Goal: Answer question/provide support

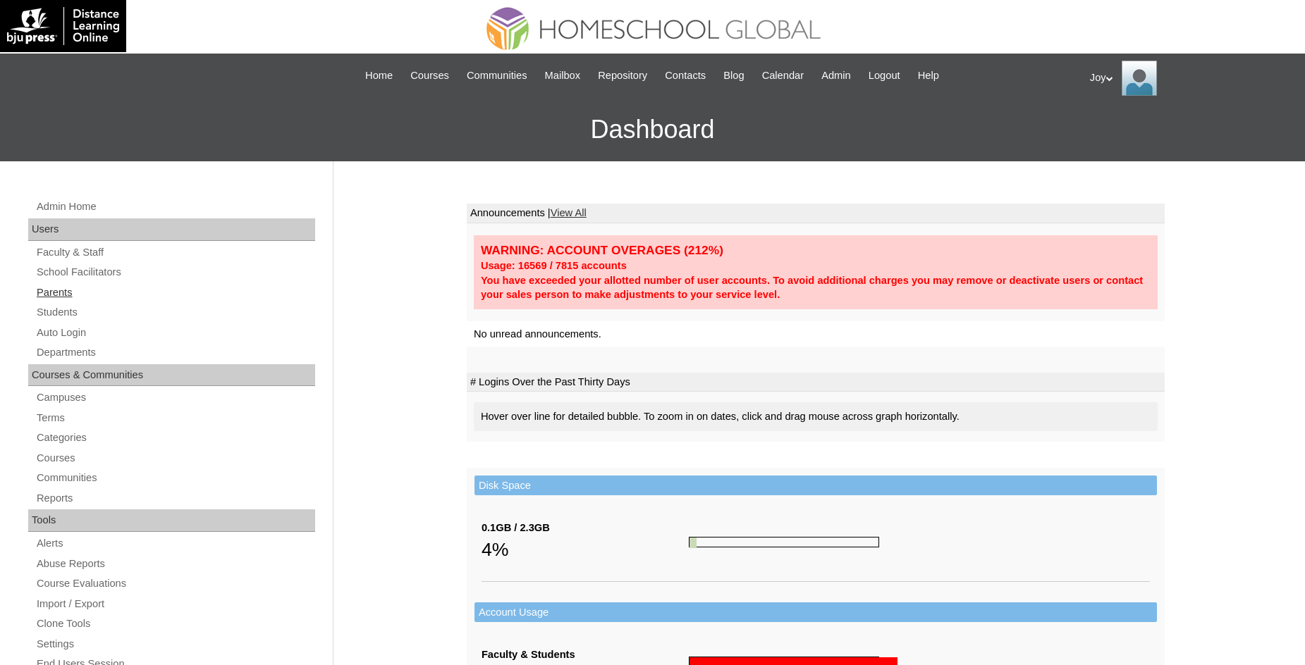
click at [51, 291] on link "Parents" at bounding box center [175, 293] width 280 height 18
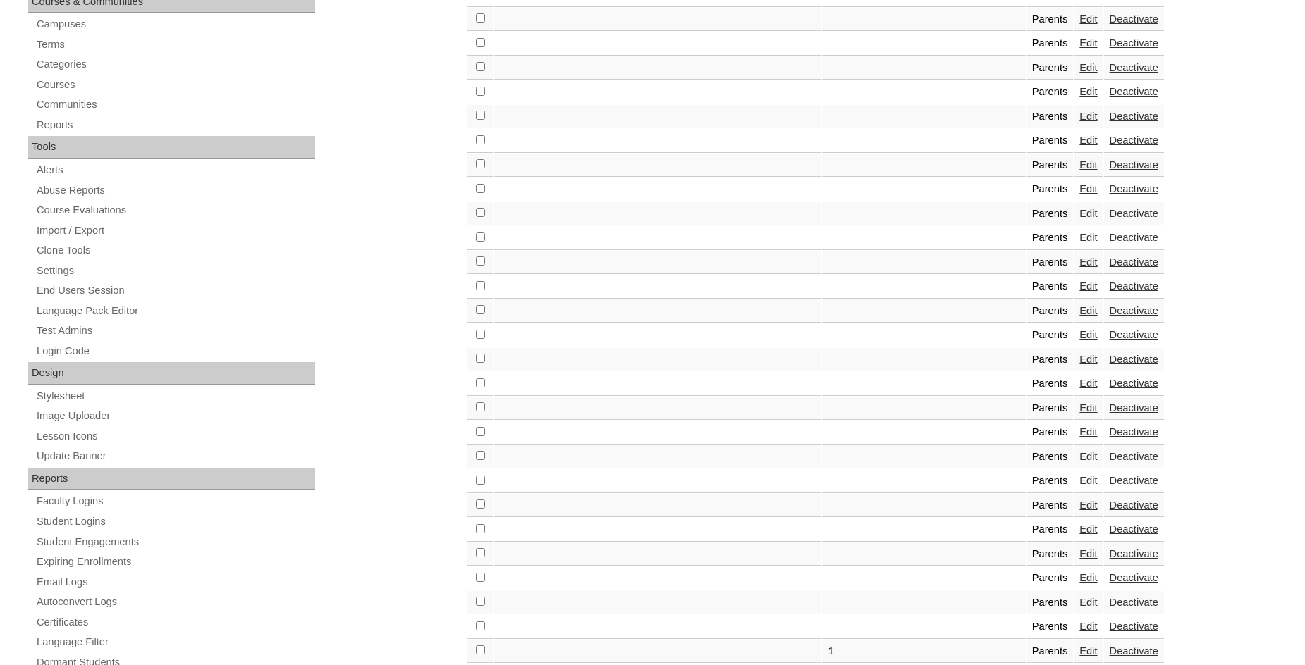
scroll to position [791, 0]
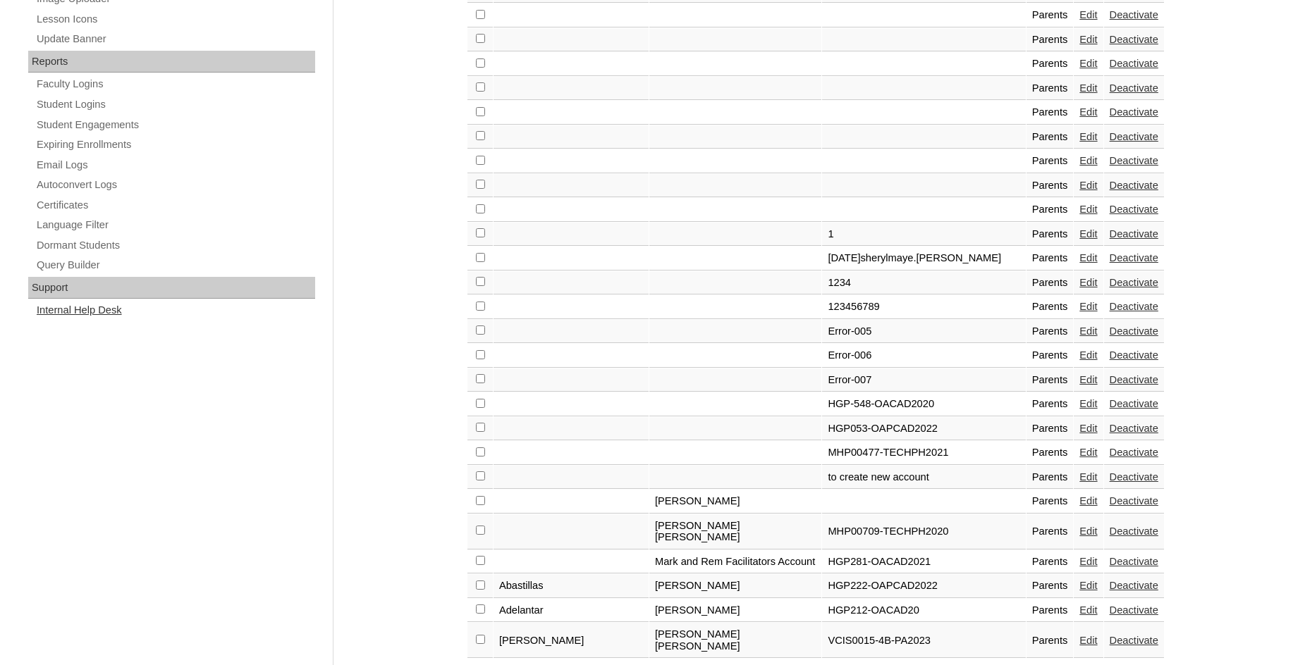
click at [78, 305] on link "Internal Help Desk" at bounding box center [175, 311] width 280 height 18
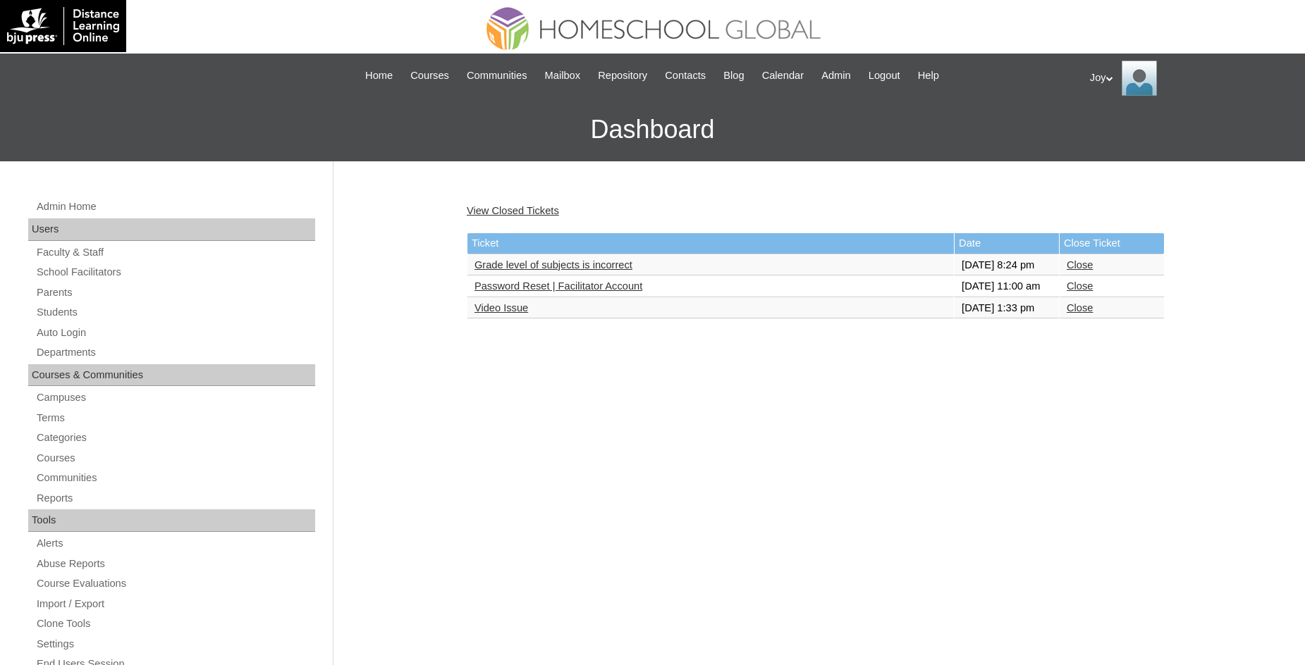
click at [549, 292] on link "Password Reset | Facilitator Account" at bounding box center [558, 286] width 168 height 11
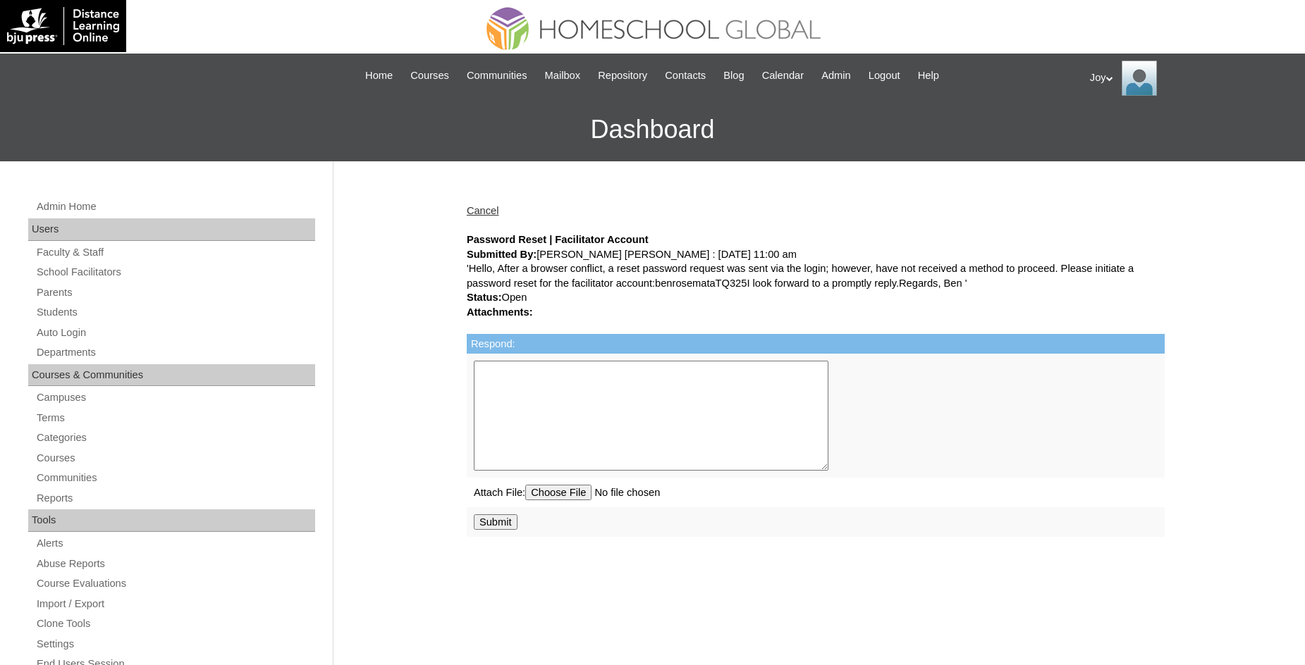
click at [716, 283] on div "'Hello, After a browser conflict, a reset password request was sent via the log…" at bounding box center [816, 276] width 698 height 29
drag, startPoint x: 721, startPoint y: 282, endPoint x: 824, endPoint y: 290, distance: 103.3
click at [824, 290] on div "'Hello, After a browser conflict, a reset password request was sent via the log…" at bounding box center [816, 276] width 698 height 29
copy div "benrosemataTQ325I"
click at [80, 293] on link "Parents" at bounding box center [175, 293] width 280 height 18
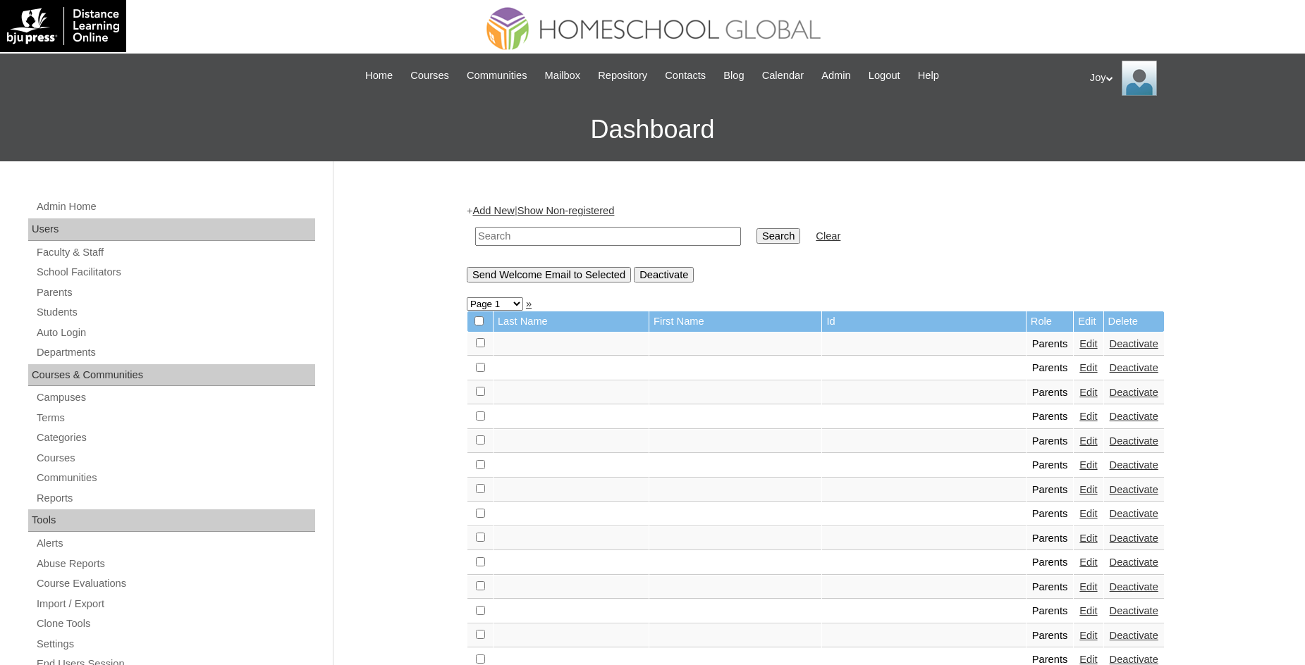
paste input "benrosemataTQ325I"
type input "benrosemataTQ325I"
click at [763, 237] on input "Search" at bounding box center [778, 236] width 44 height 16
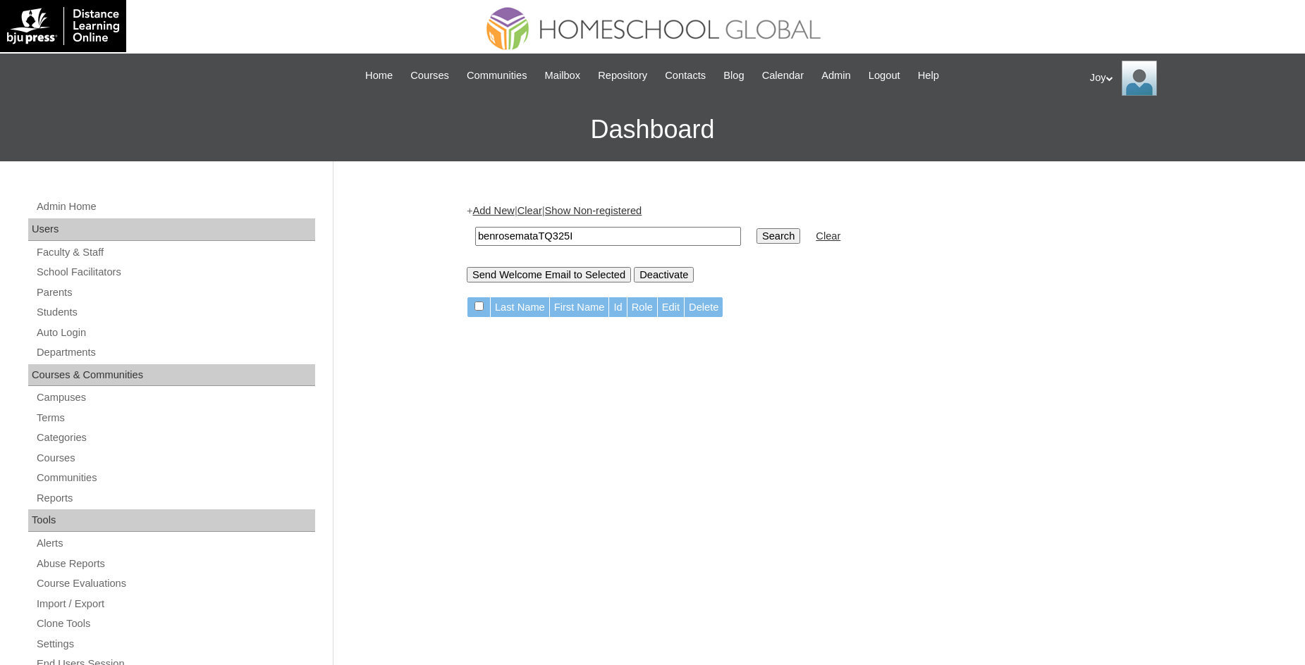
drag, startPoint x: 600, startPoint y: 237, endPoint x: 397, endPoint y: 237, distance: 203.0
click at [475, 237] on input "benrosemataTQ325I" at bounding box center [608, 236] width 266 height 19
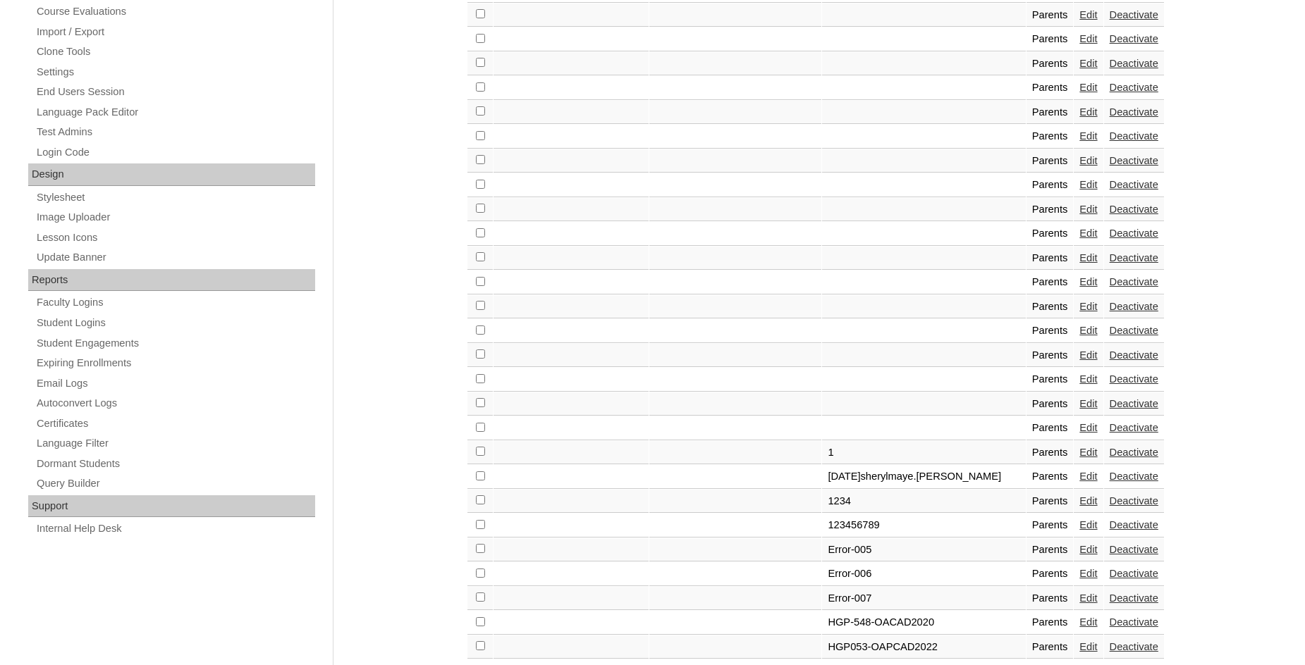
scroll to position [575, 0]
click at [66, 532] on link "Internal Help Desk" at bounding box center [175, 526] width 280 height 18
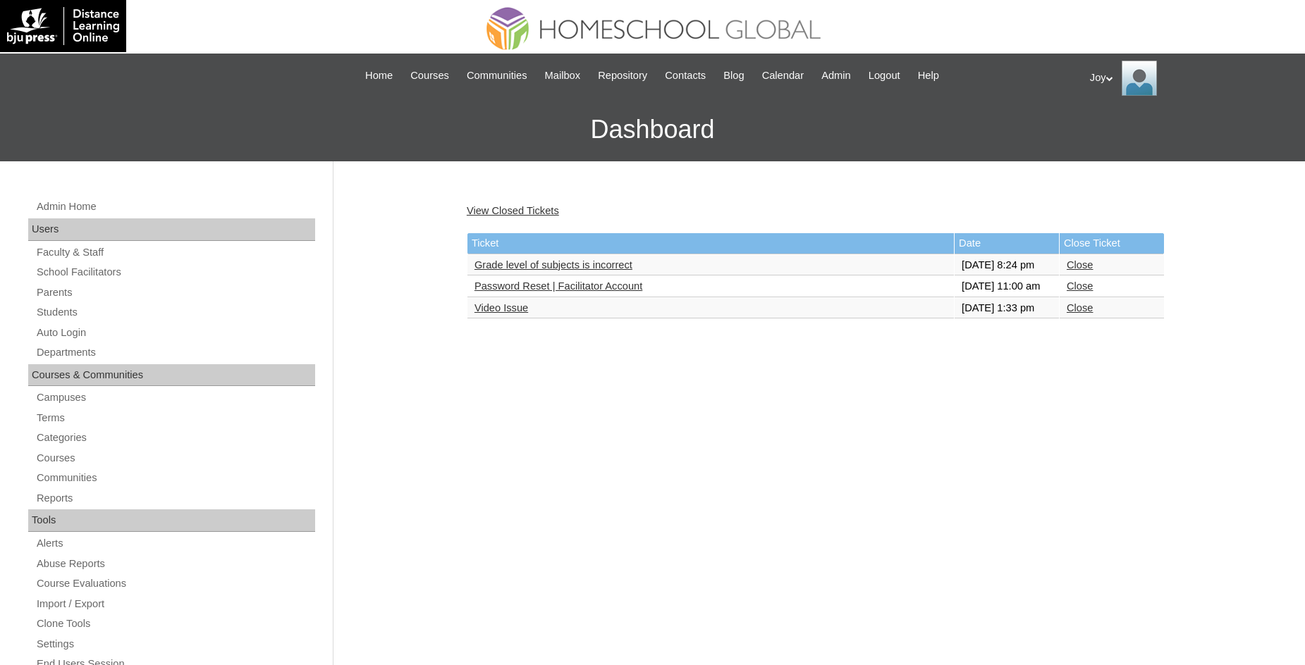
click at [591, 297] on td "Password Reset | Facilitator Account" at bounding box center [710, 286] width 486 height 21
click at [585, 292] on link "Password Reset | Facilitator Account" at bounding box center [558, 286] width 168 height 11
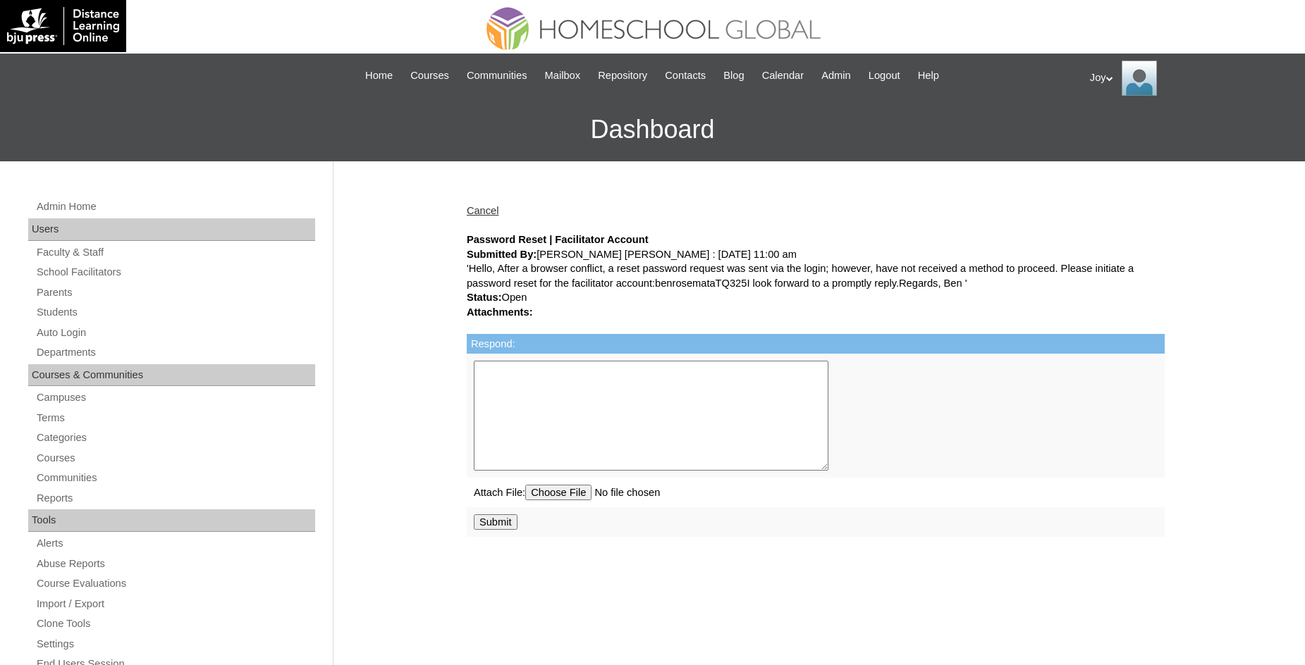
click at [660, 391] on textarea "Respond:" at bounding box center [651, 416] width 355 height 110
click at [658, 398] on textarea "Respond:" at bounding box center [651, 416] width 355 height 110
click at [64, 292] on link "Parents" at bounding box center [175, 293] width 280 height 18
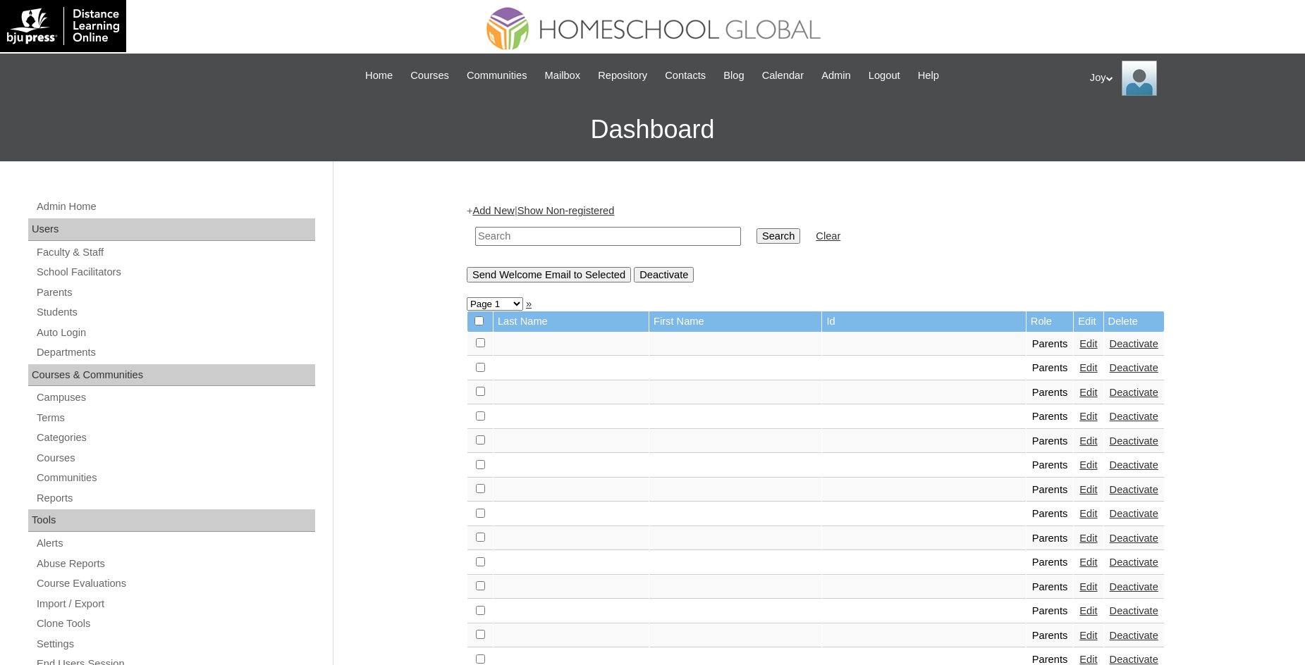
click at [512, 235] on input "text" at bounding box center [608, 236] width 266 height 19
type input "Emata"
click at [756, 228] on input "Search" at bounding box center [778, 236] width 44 height 16
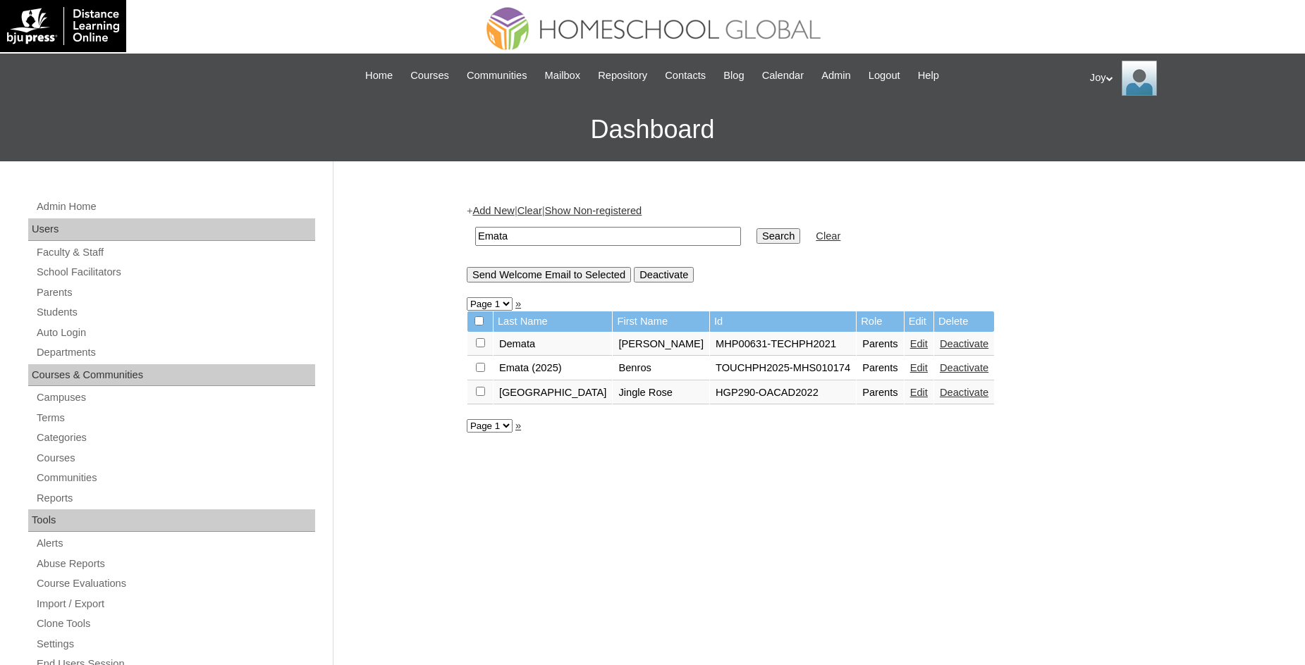
click at [910, 374] on link "Edit" at bounding box center [919, 367] width 18 height 11
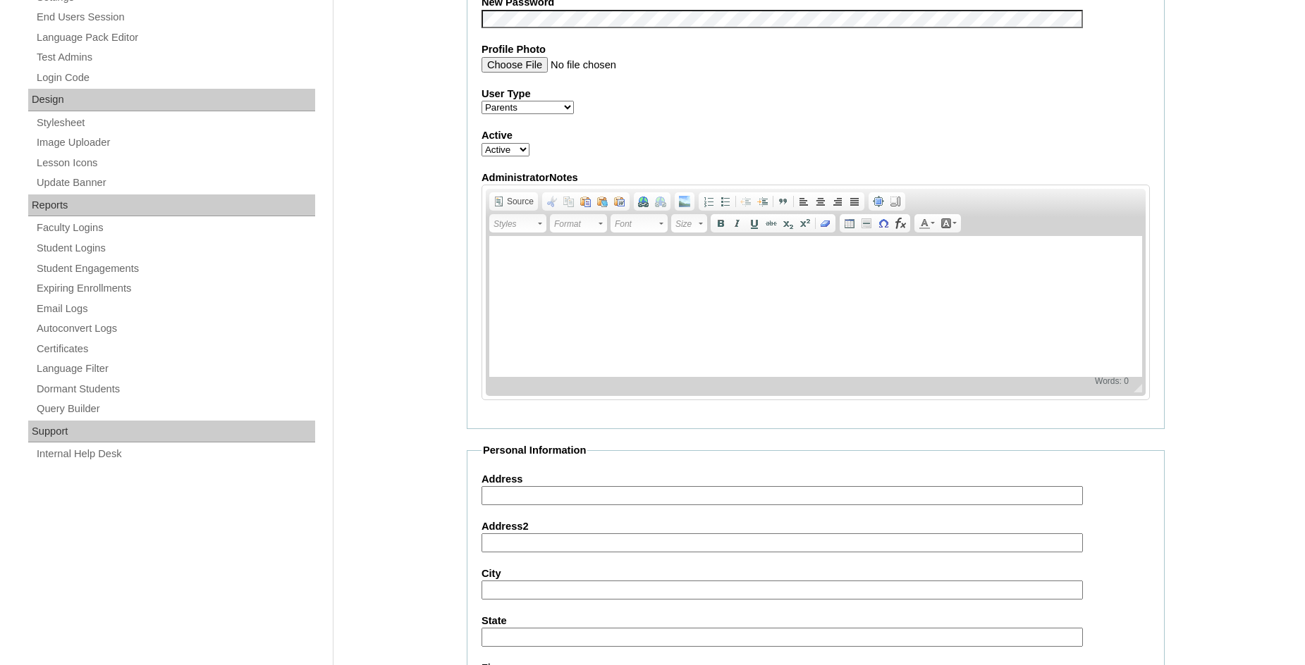
scroll to position [1194, 0]
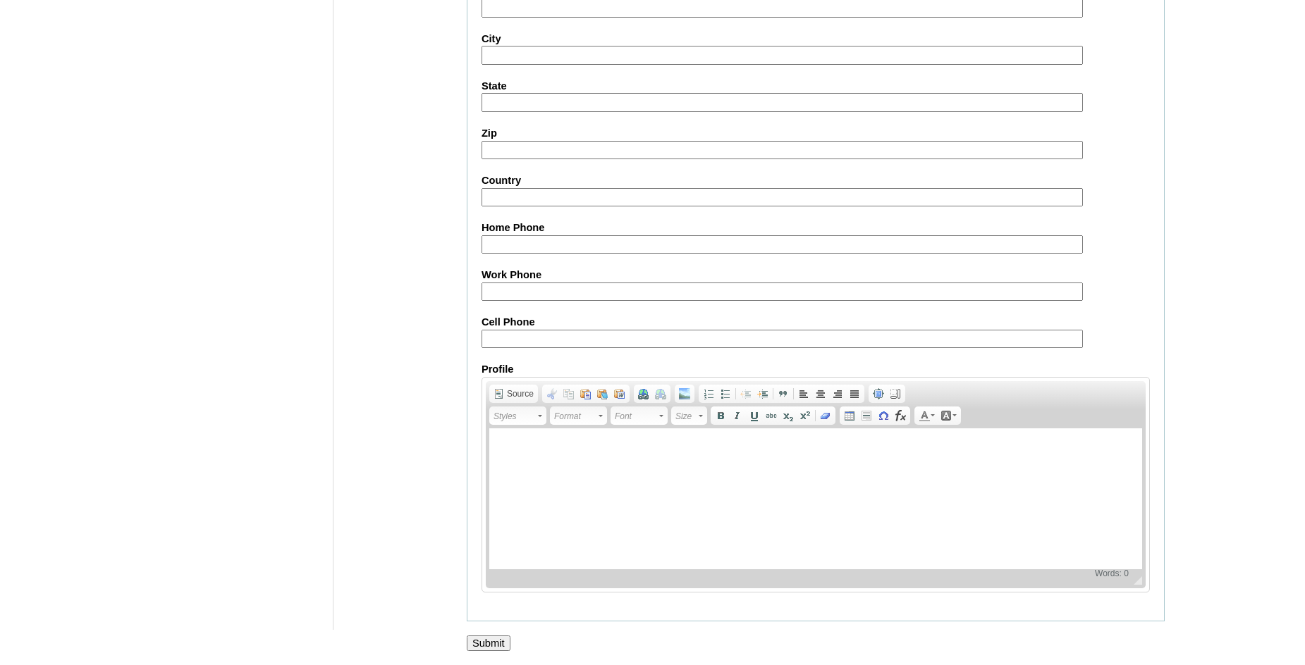
click at [491, 638] on input "Submit" at bounding box center [496, 646] width 44 height 16
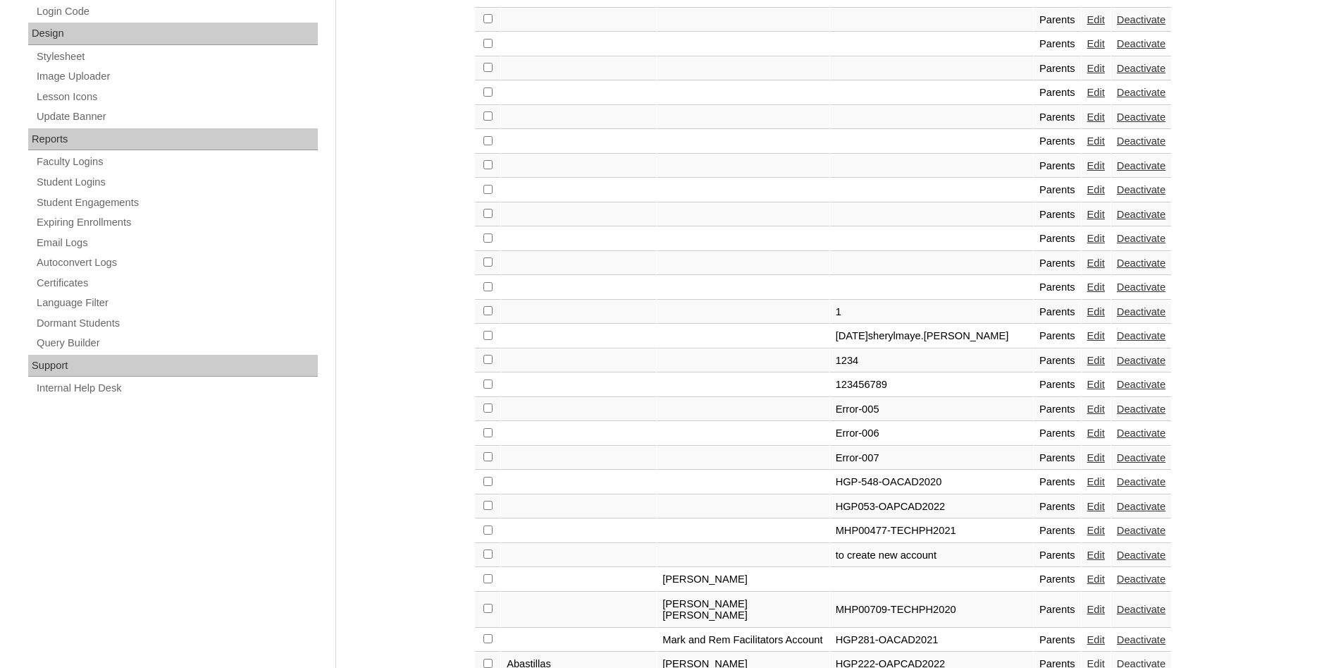
scroll to position [935, 0]
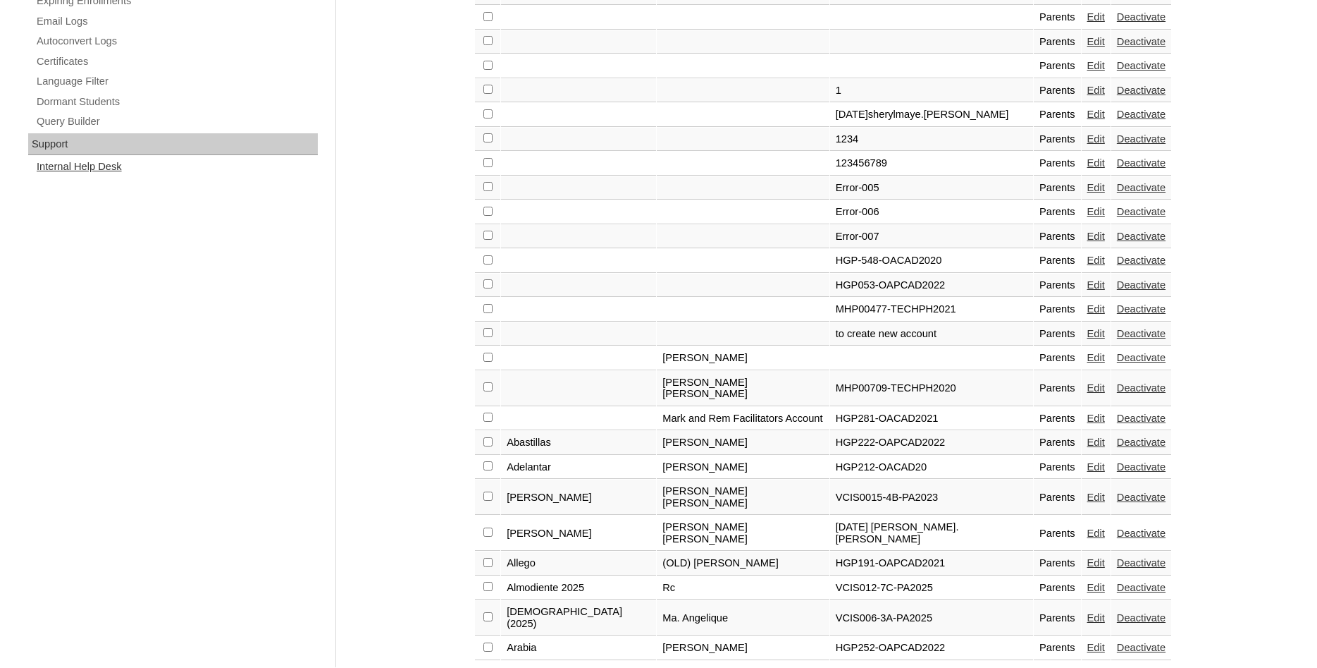
click at [58, 169] on link "Internal Help Desk" at bounding box center [176, 167] width 283 height 18
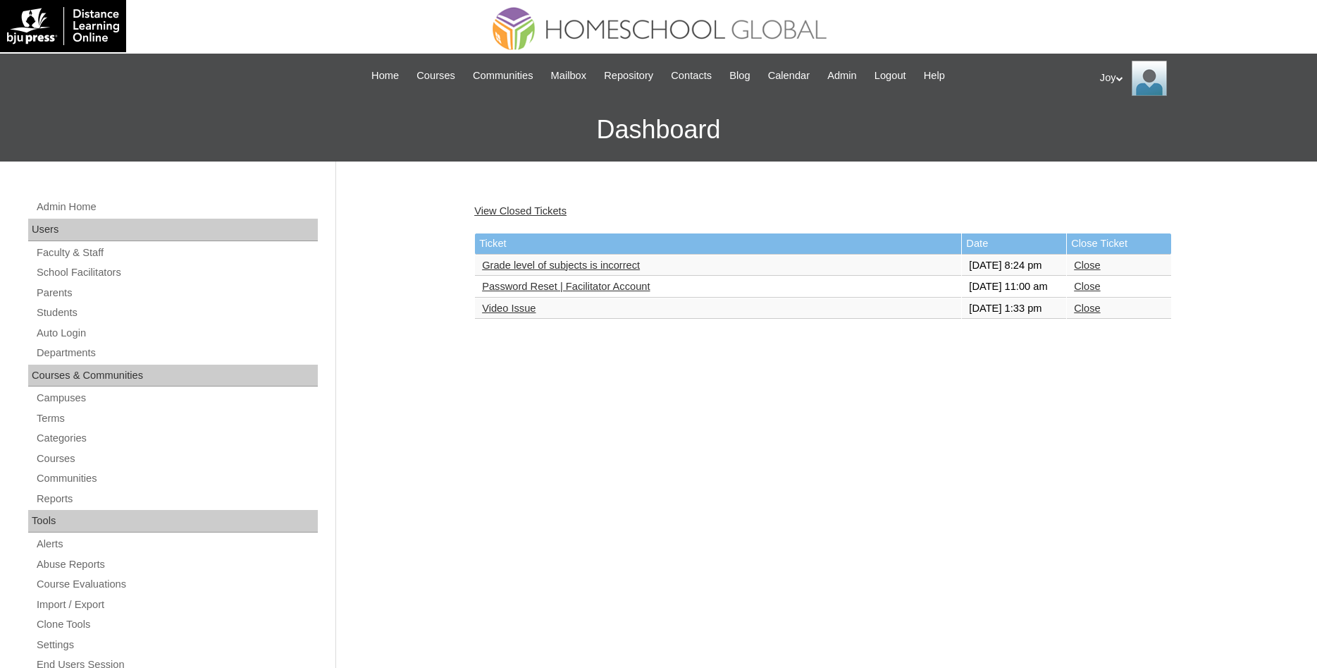
click at [582, 292] on link "Password Reset | Facilitator Account" at bounding box center [566, 286] width 168 height 11
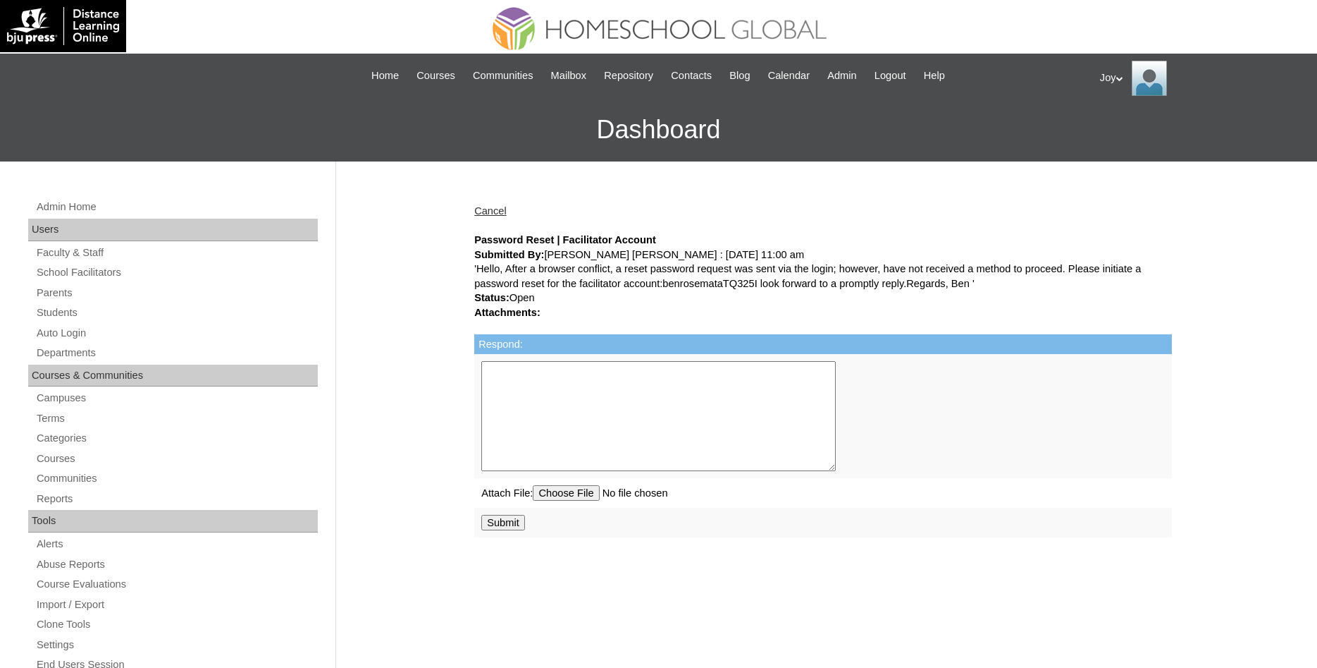
click at [559, 395] on textarea "Respond:" at bounding box center [658, 416] width 355 height 110
type textarea "I have reset your password to 12345."
click at [502, 530] on input "Submit" at bounding box center [503, 523] width 44 height 16
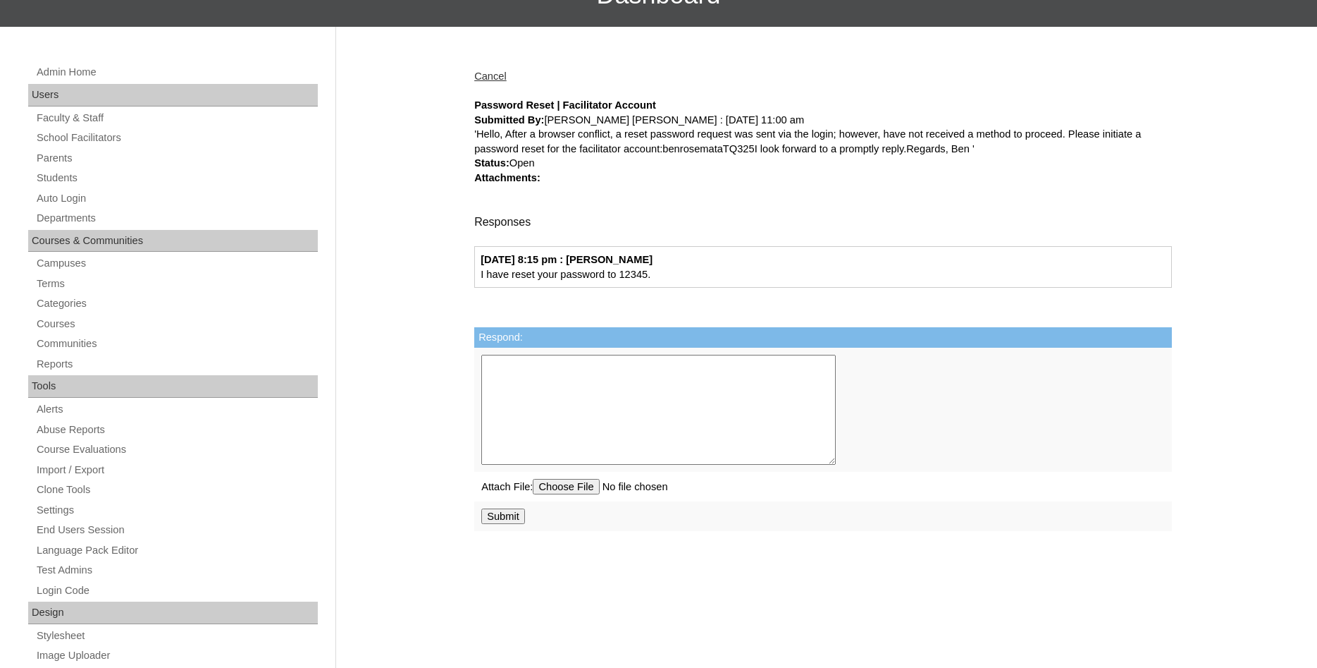
scroll to position [481, 0]
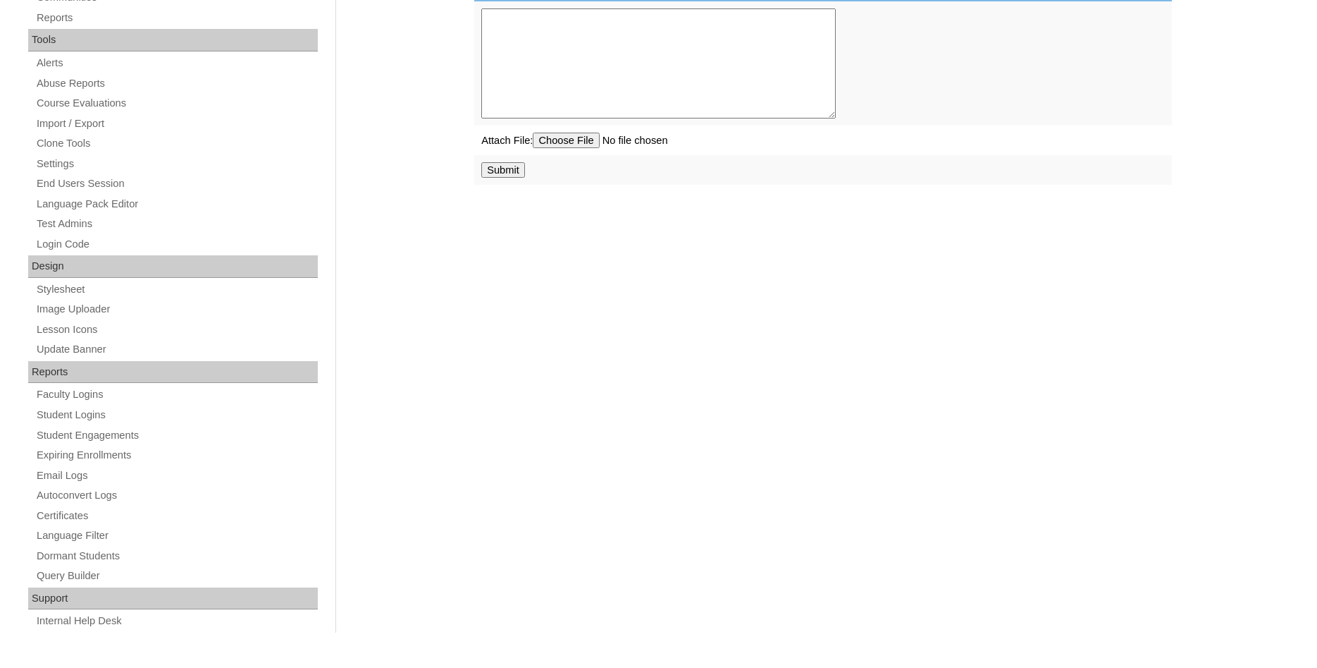
click at [100, 612] on div "Admin Home Users Faculty & Staff School Facilitators Parents Students Auto Logi…" at bounding box center [174, 172] width 307 height 911
click at [97, 616] on link "Internal Help Desk" at bounding box center [176, 621] width 283 height 18
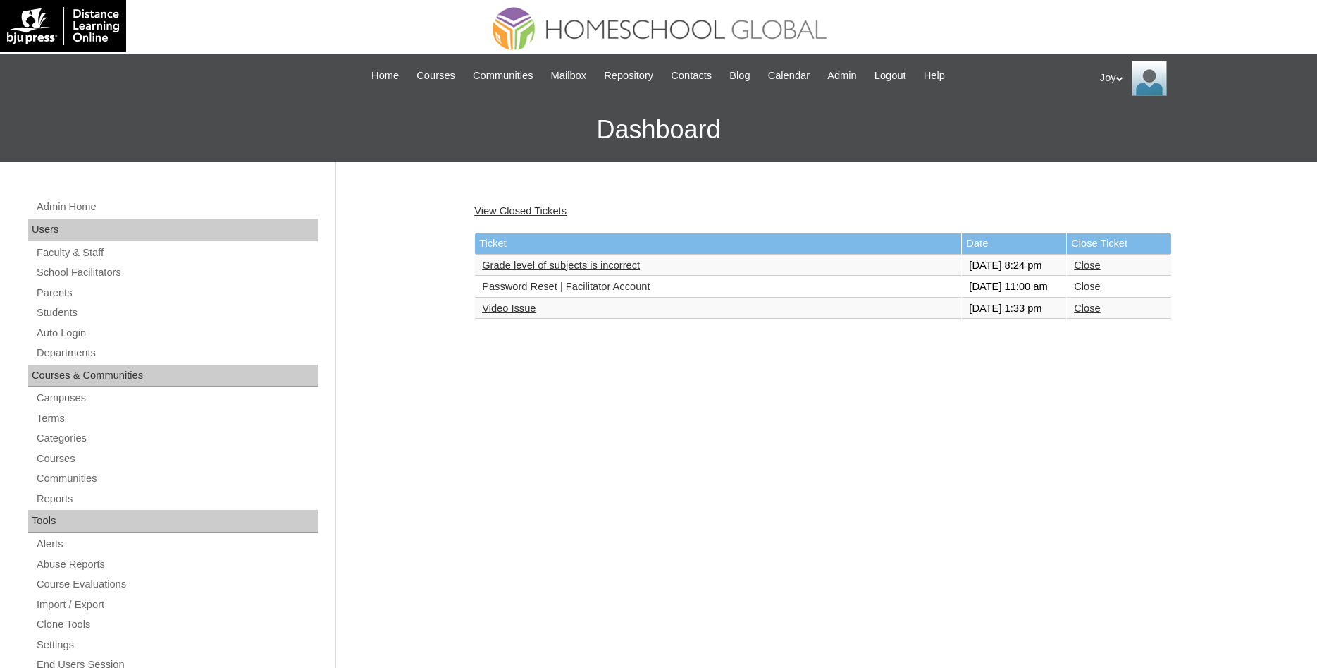
click at [1083, 292] on link "Close" at bounding box center [1087, 286] width 26 height 11
click at [589, 271] on link "Grade level of subjects is incorrect" at bounding box center [561, 264] width 158 height 11
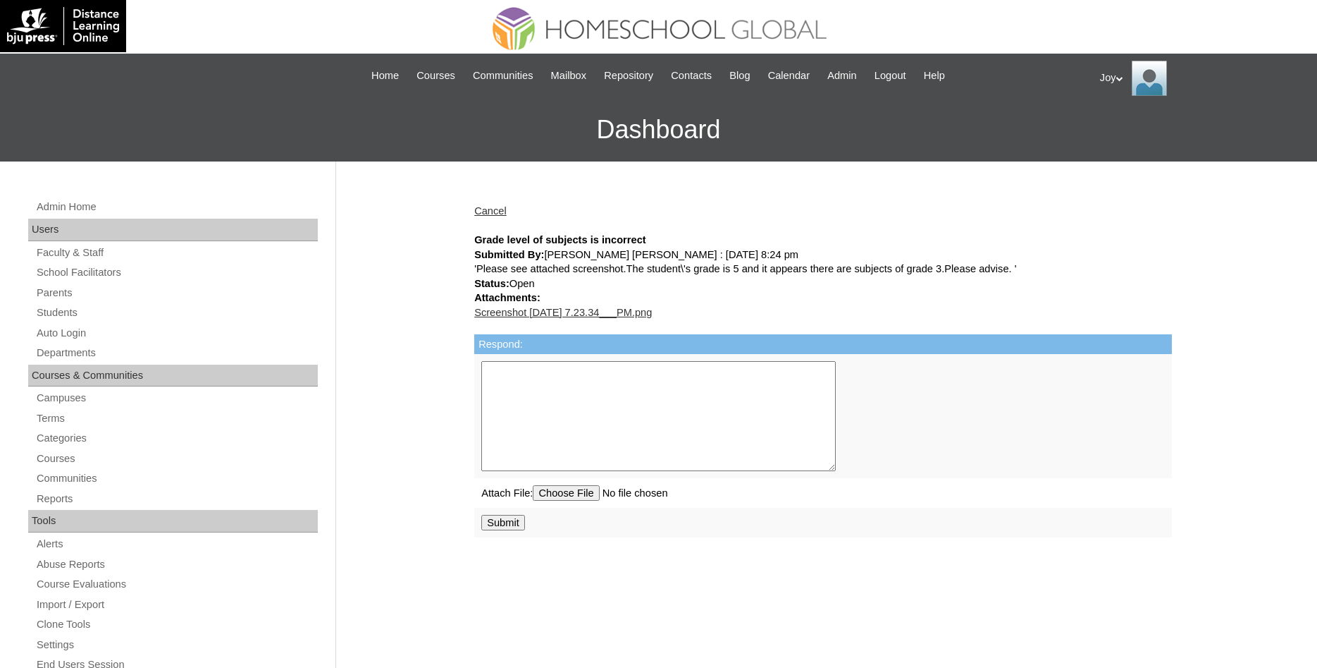
click at [641, 389] on textarea "Respond:" at bounding box center [658, 416] width 355 height 110
type textarea "Please contact Homeschool Global to correct this issue."
click at [481, 535] on td "Submit" at bounding box center [823, 523] width 698 height 30
click at [494, 524] on input "Submit" at bounding box center [503, 523] width 44 height 16
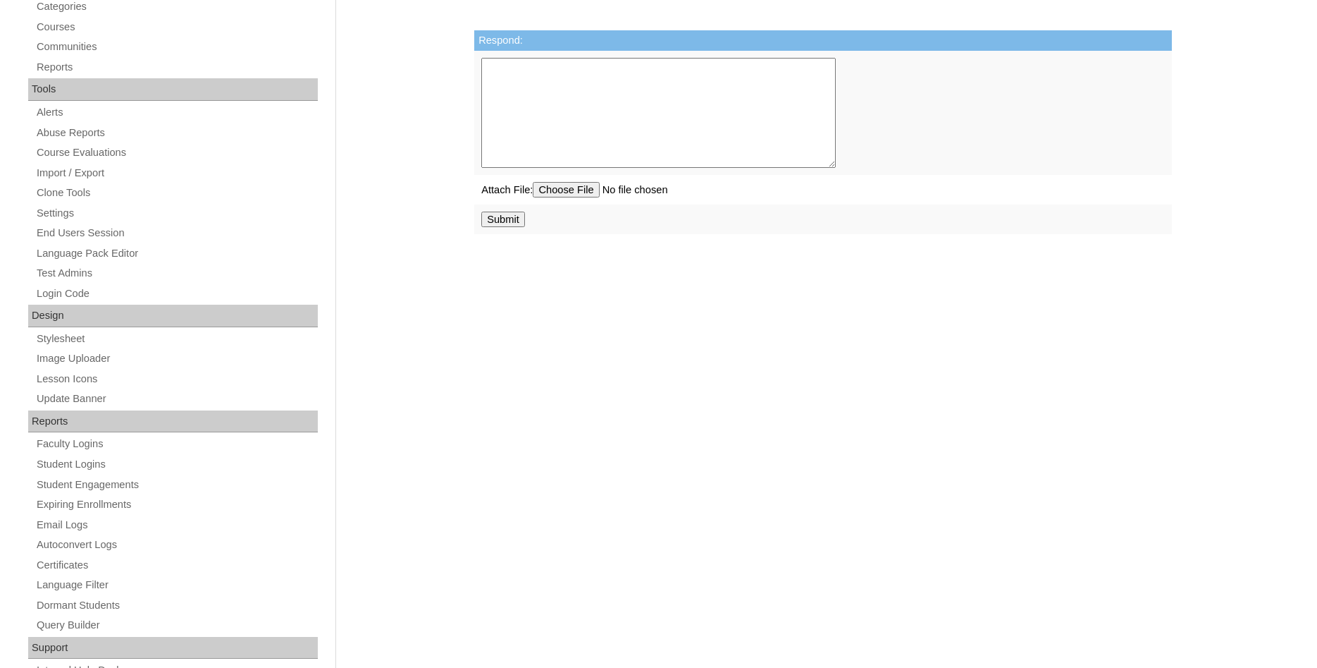
scroll to position [481, 0]
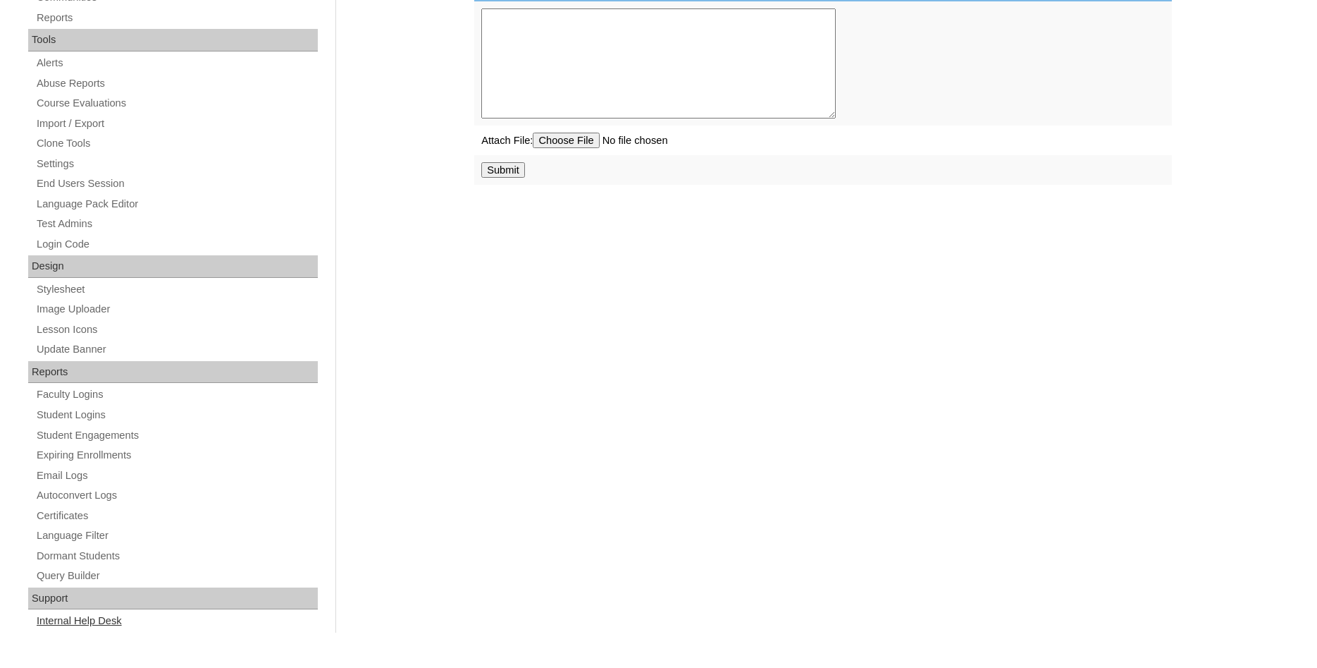
click at [102, 621] on link "Internal Help Desk" at bounding box center [176, 621] width 283 height 18
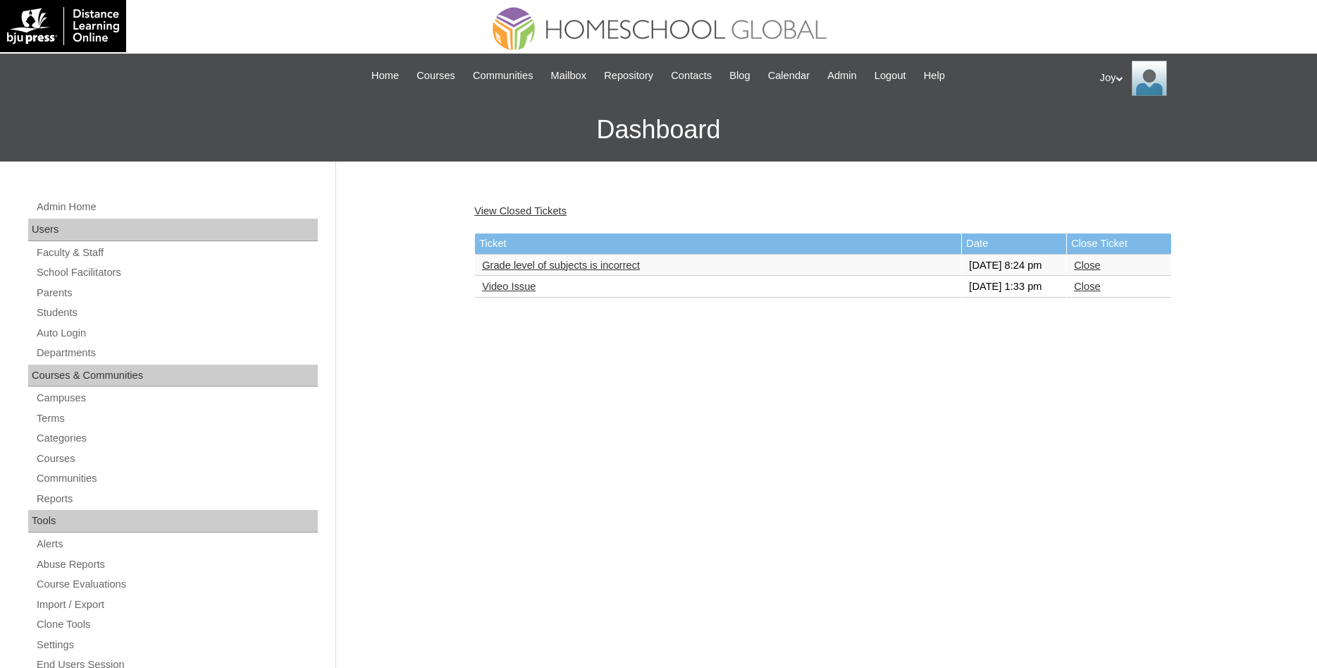
click at [1100, 271] on link "Close" at bounding box center [1087, 264] width 26 height 11
